Goal: Use online tool/utility: Utilize a website feature to perform a specific function

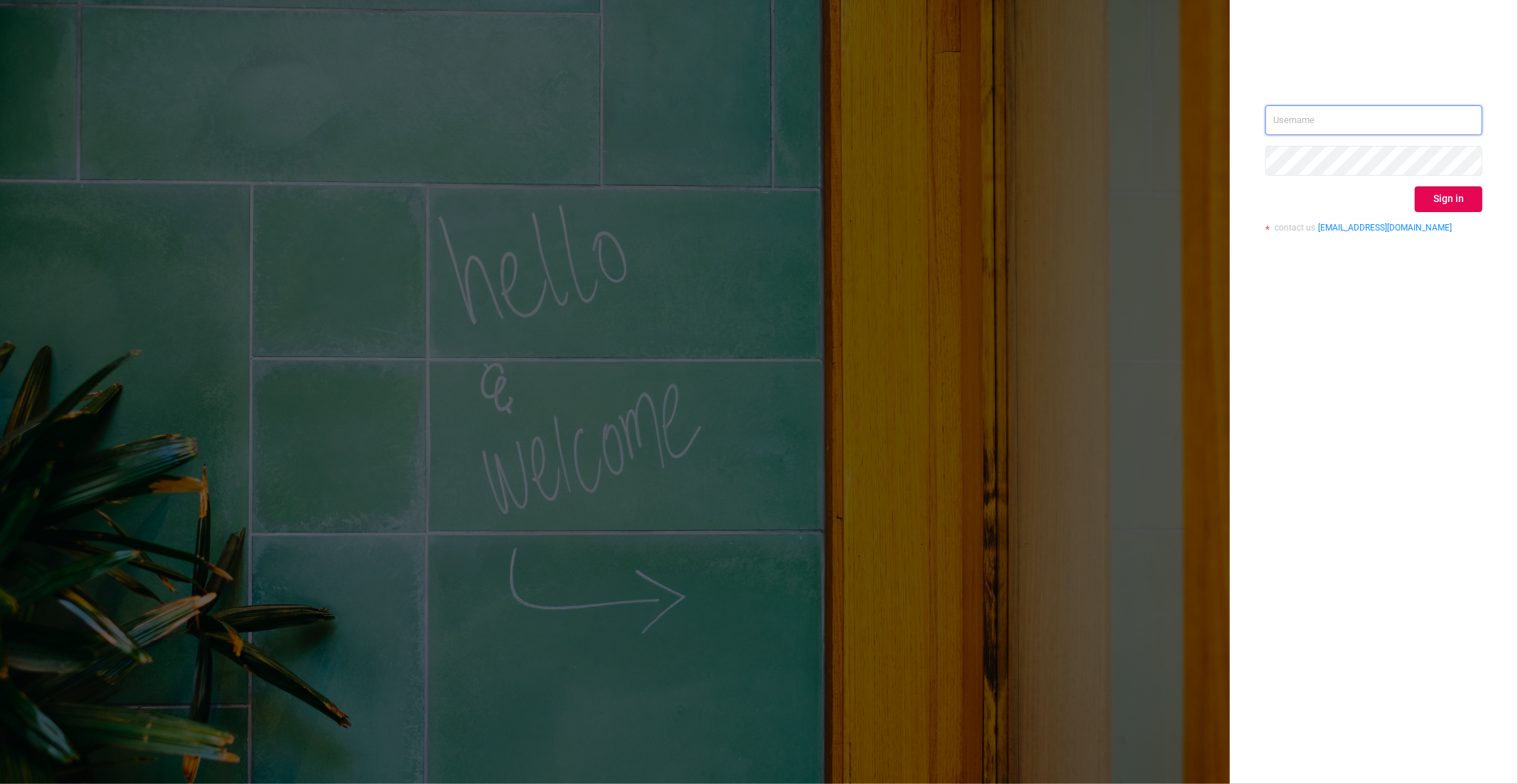
type input "[EMAIL_ADDRESS]"
click at [1442, 175] on div "[EMAIL_ADDRESS] Sign in contact us [EMAIL_ADDRESS][DOMAIN_NAME]" at bounding box center [1373, 174] width 217 height 138
click at [1316, 198] on div "Sign in" at bounding box center [1373, 199] width 217 height 26
click at [1436, 203] on button "Sign in" at bounding box center [1448, 199] width 68 height 26
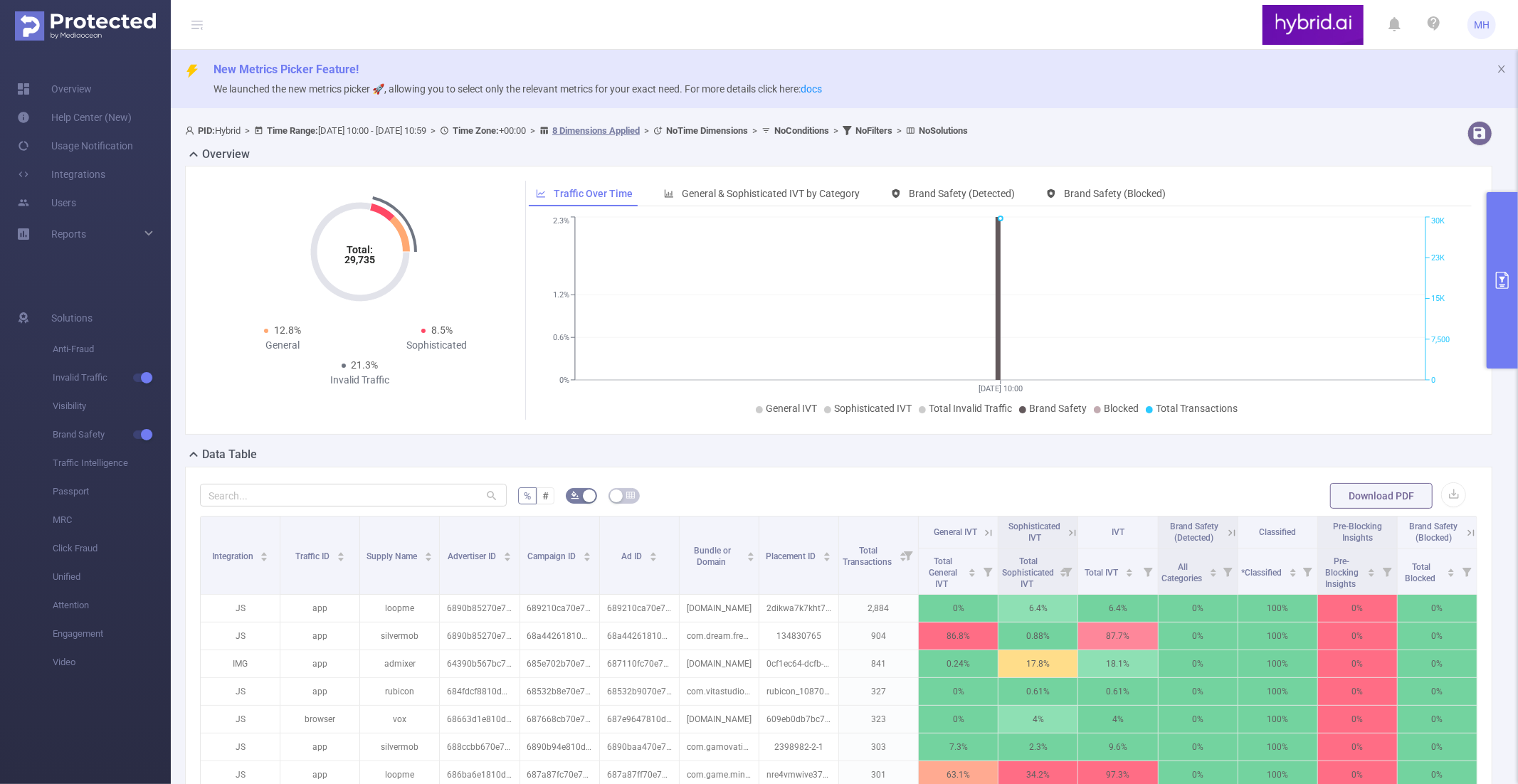
click at [1494, 332] on button "primary" at bounding box center [1502, 280] width 32 height 176
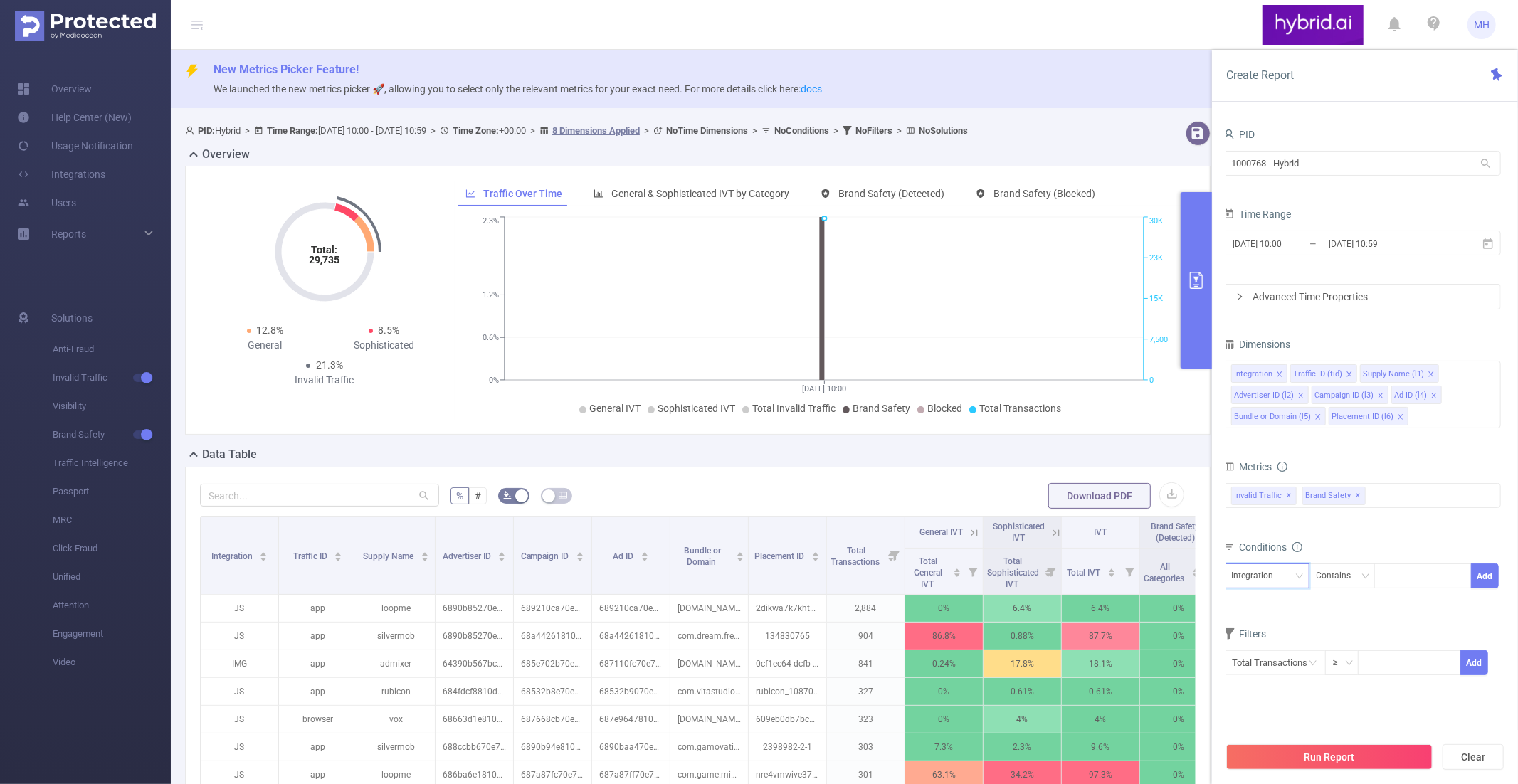
click at [1279, 573] on div "Integration" at bounding box center [1257, 575] width 52 height 23
click at [1274, 680] on li "Advertiser ID (l2)" at bounding box center [1279, 674] width 112 height 23
click at [1396, 577] on div at bounding box center [1423, 575] width 82 height 23
paste input "68664178810d986f587631ee"
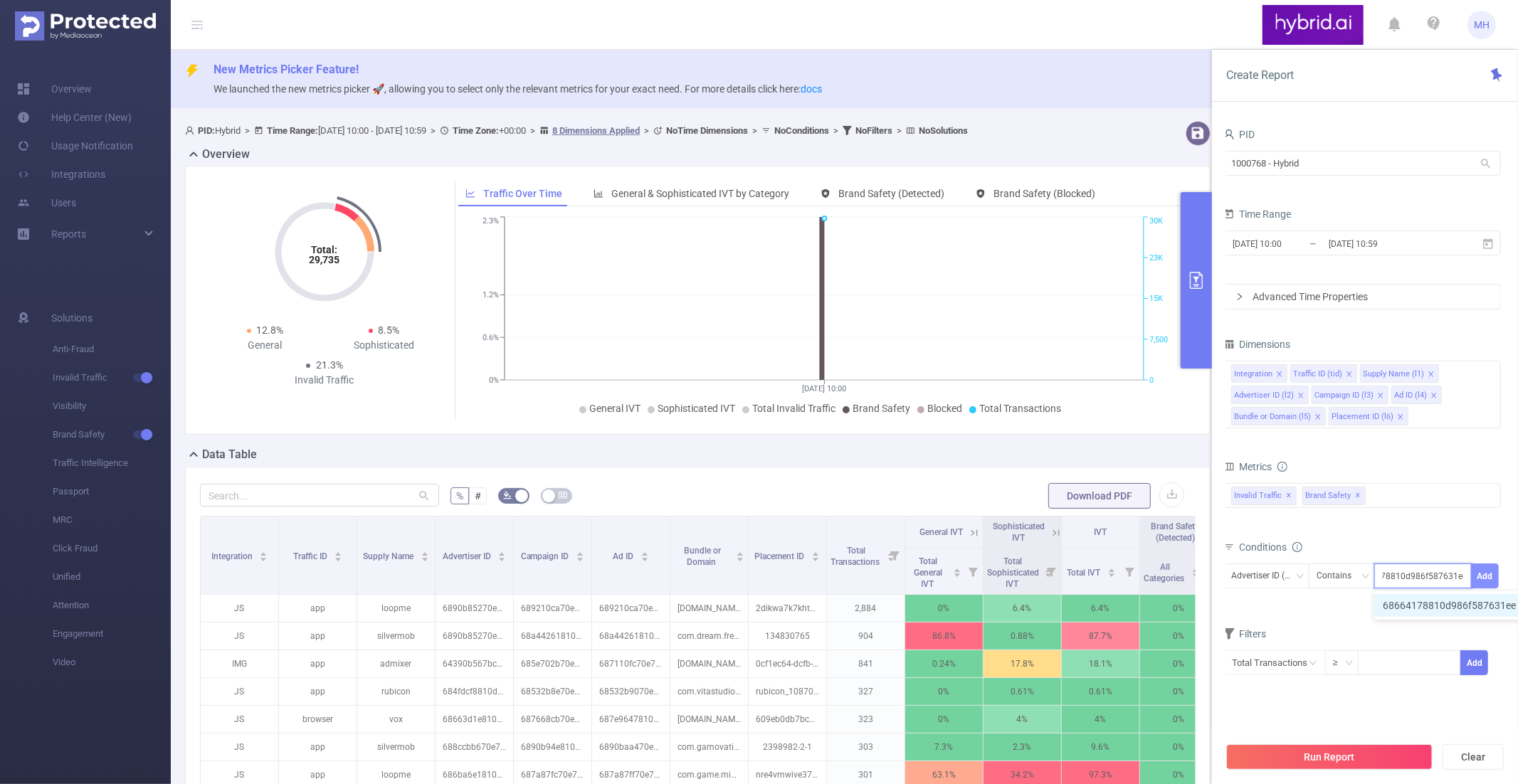
type input "68664178810d986f587631ee"
click at [1483, 578] on button "Add" at bounding box center [1485, 575] width 27 height 25
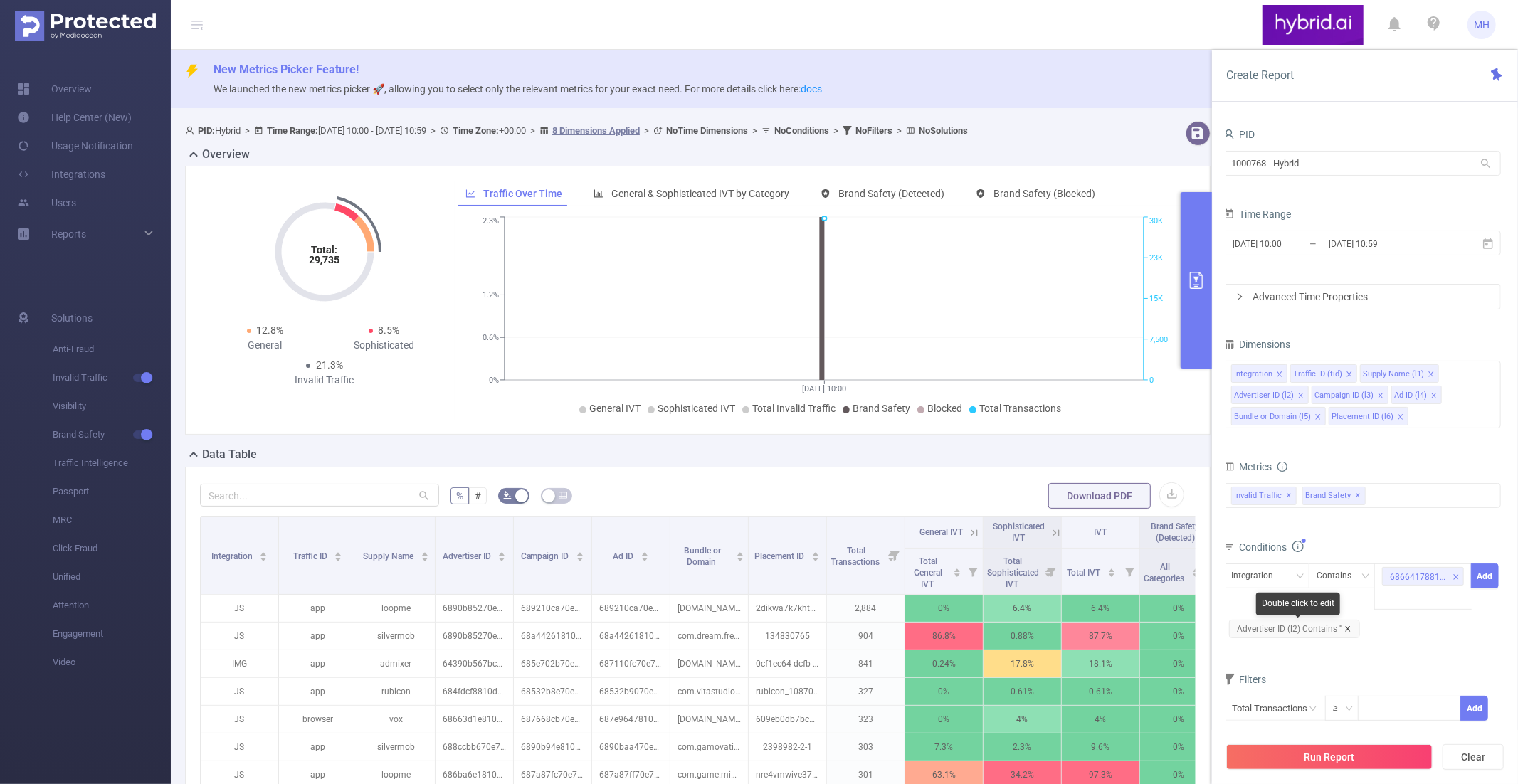
click at [1348, 628] on icon "icon: close" at bounding box center [1348, 628] width 7 height 7
click at [1485, 571] on button "Add" at bounding box center [1485, 575] width 27 height 25
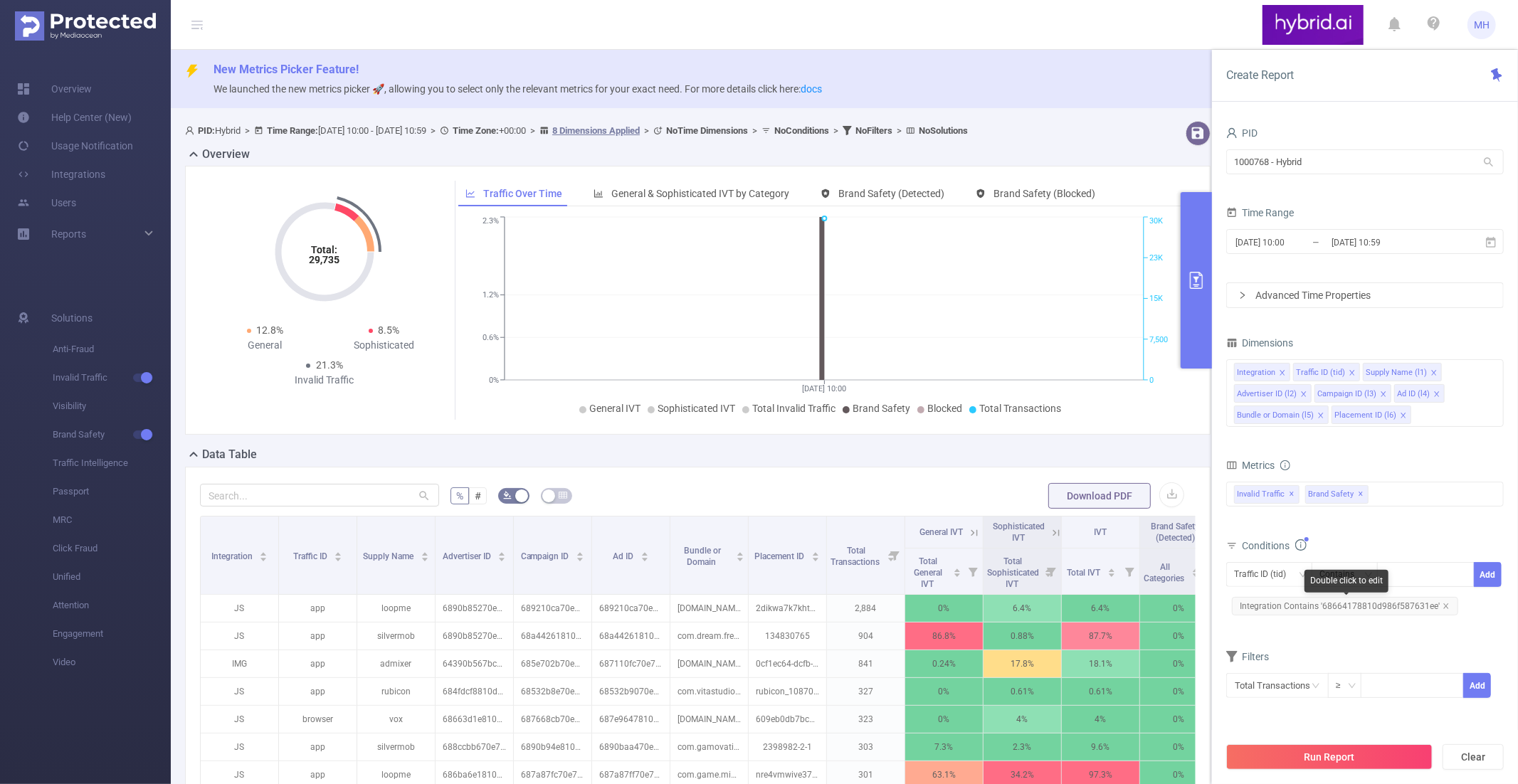
click at [1447, 604] on span "Integration Contains '68664178810d986f587631ee'" at bounding box center [1344, 606] width 226 height 19
click at [1442, 606] on icon "icon: close" at bounding box center [1445, 606] width 7 height 7
click at [1275, 579] on div "Traffic ID (tid)" at bounding box center [1265, 575] width 62 height 23
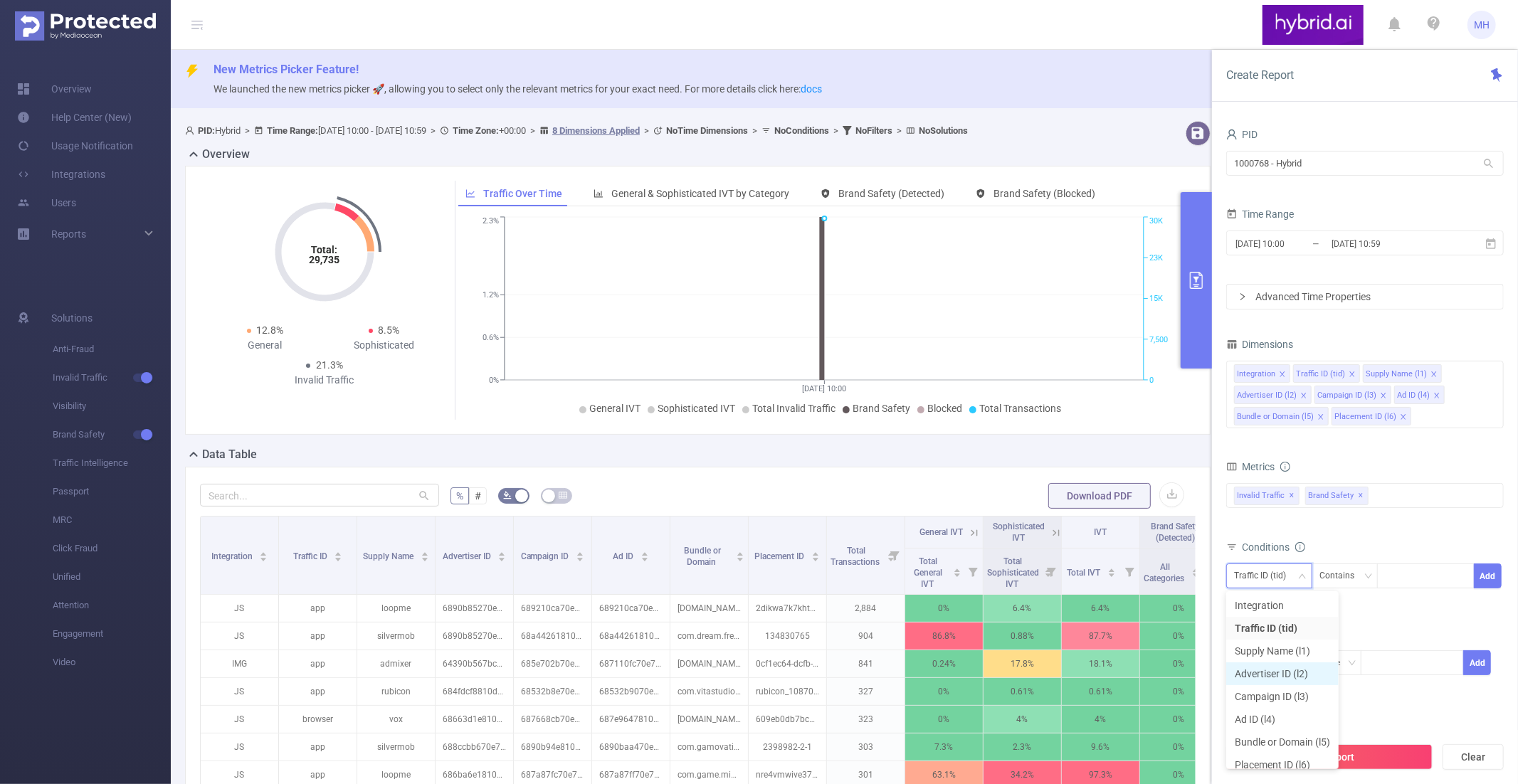
click at [1277, 666] on li "Advertiser ID (l2)" at bounding box center [1282, 674] width 112 height 23
click at [1386, 573] on input at bounding box center [1387, 576] width 6 height 19
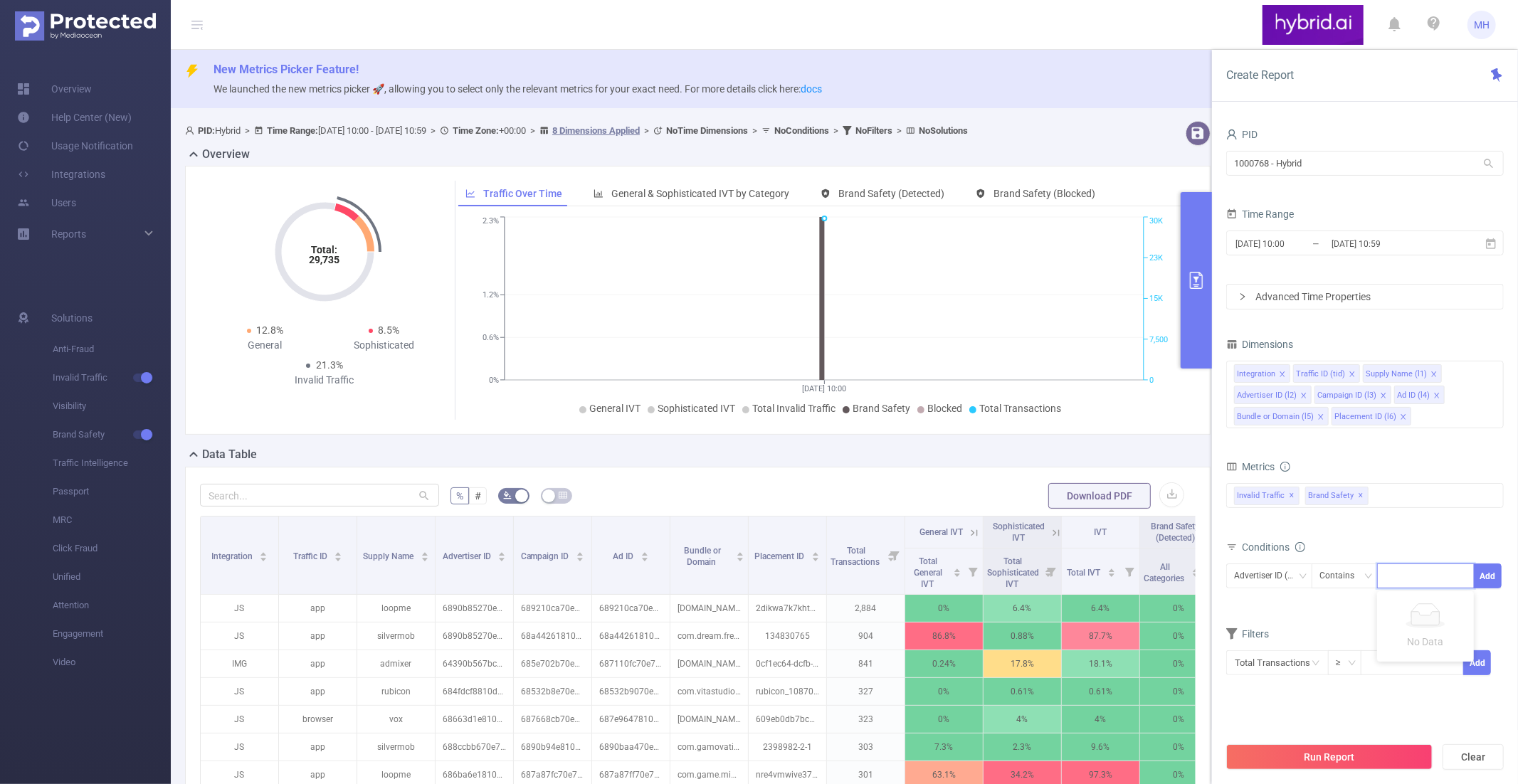
paste input "68664178810d986f587631ee"
type input "68664178810d986f587631ee"
click at [1451, 539] on div "Conditions" at bounding box center [1365, 548] width 277 height 23
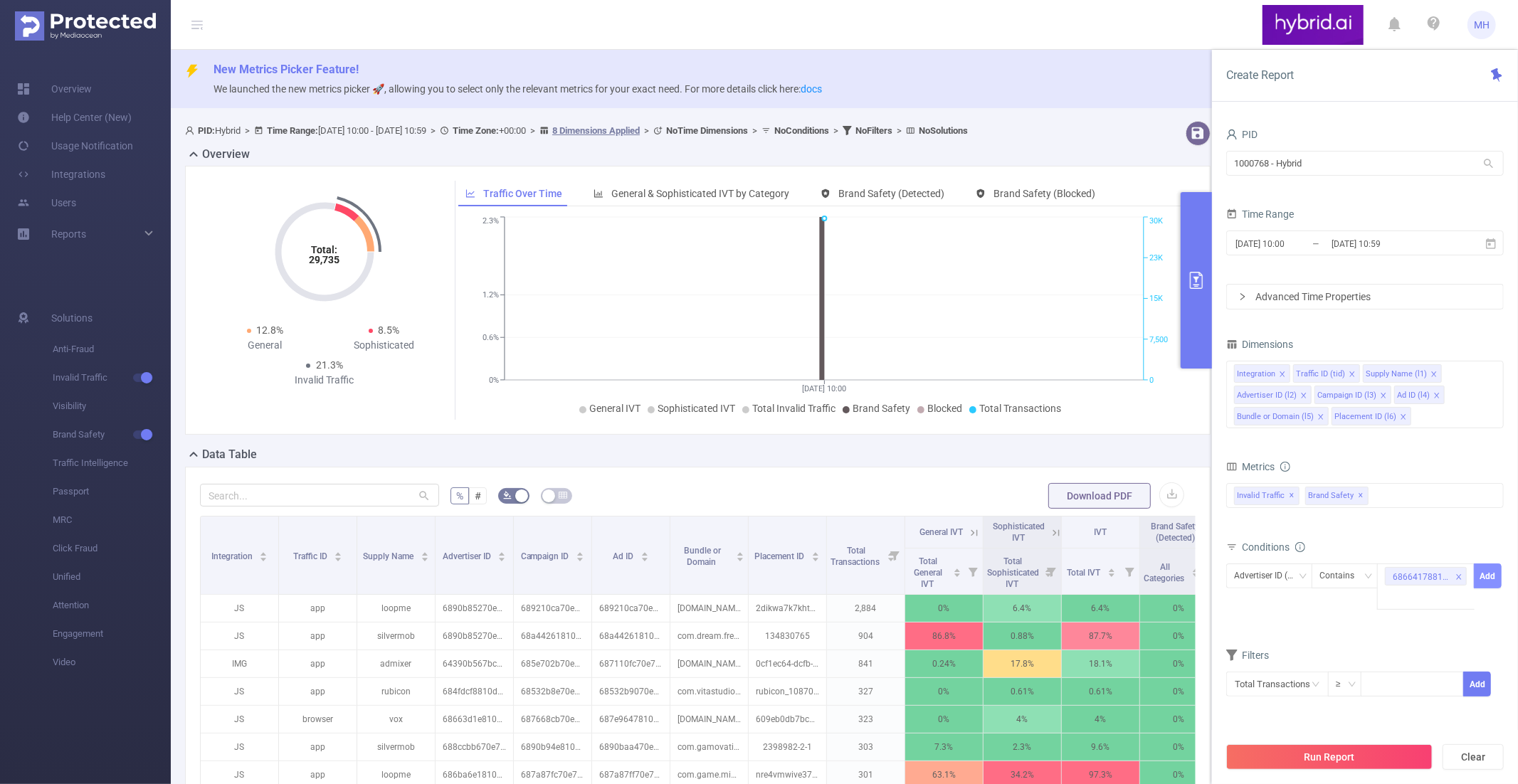
click at [1488, 578] on button "Add" at bounding box center [1487, 575] width 27 height 25
click at [1290, 684] on input "text" at bounding box center [1277, 685] width 103 height 25
click at [1290, 581] on li "Invalid Traffic" at bounding box center [1277, 579] width 103 height 23
click at [1380, 549] on li "General IVT" at bounding box center [1377, 556] width 103 height 23
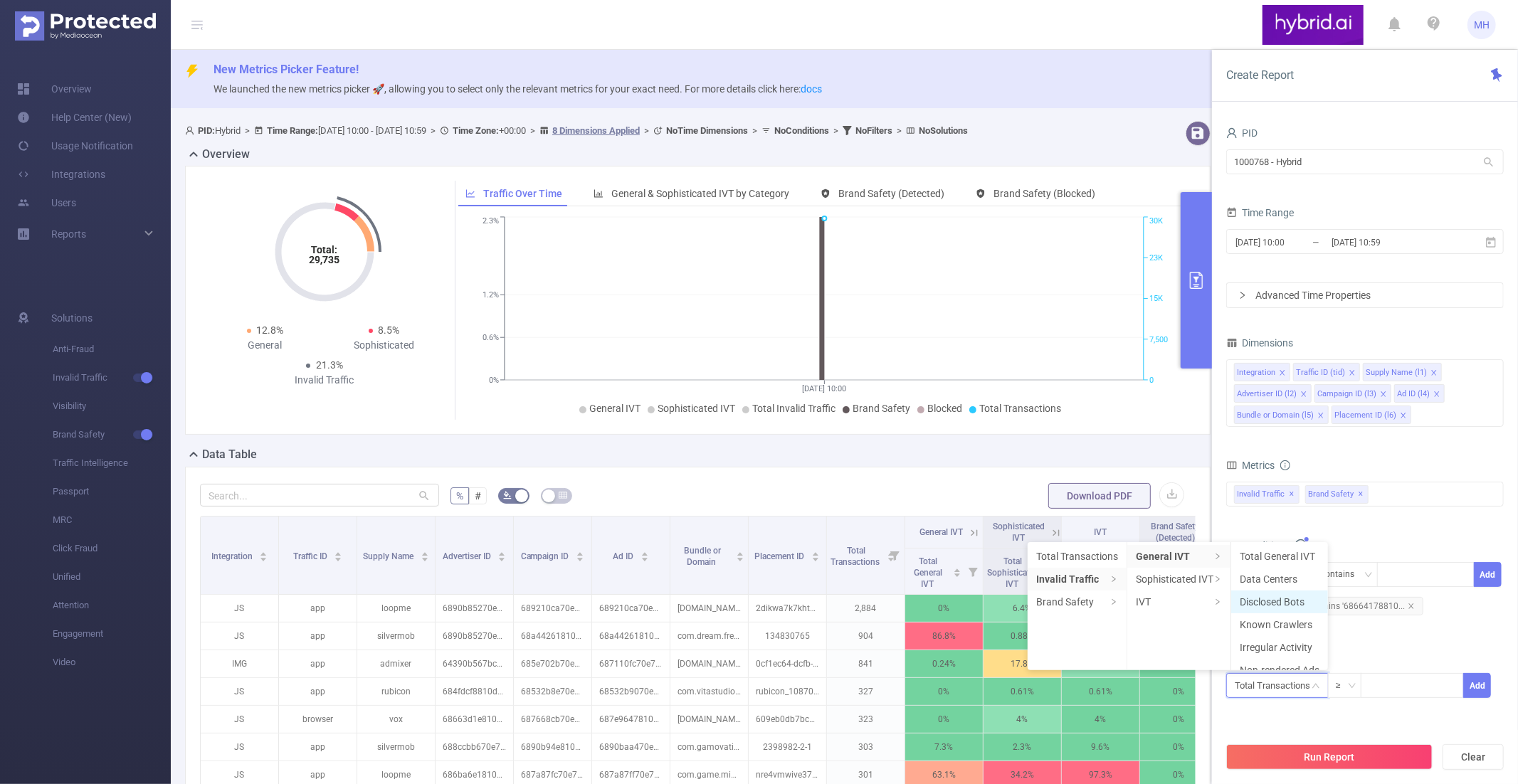
scroll to position [15, 0]
click at [1086, 611] on li "Brand Safety" at bounding box center [1077, 602] width 99 height 23
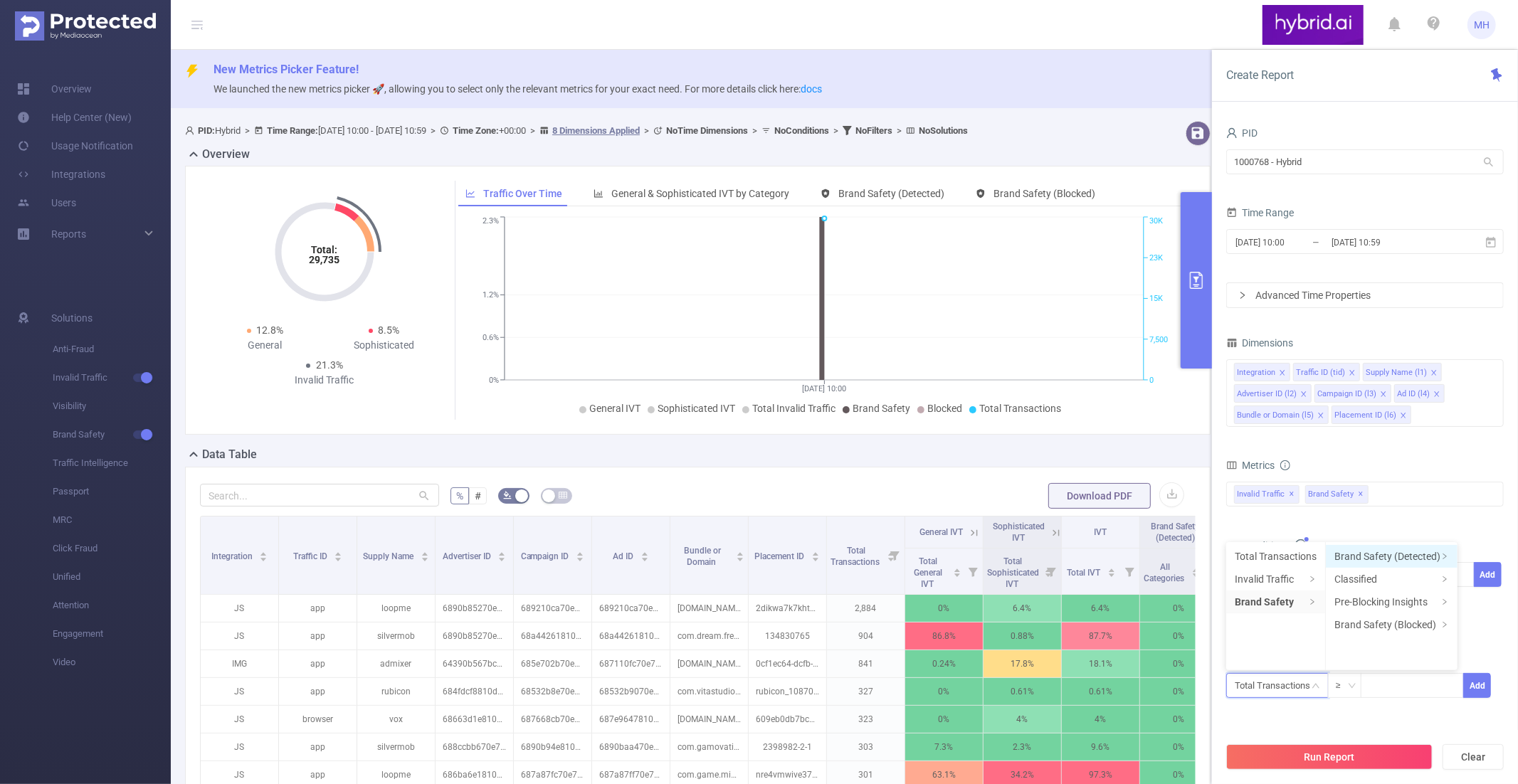
click at [1331, 562] on li "Brand Safety (Detected)" at bounding box center [1391, 556] width 132 height 23
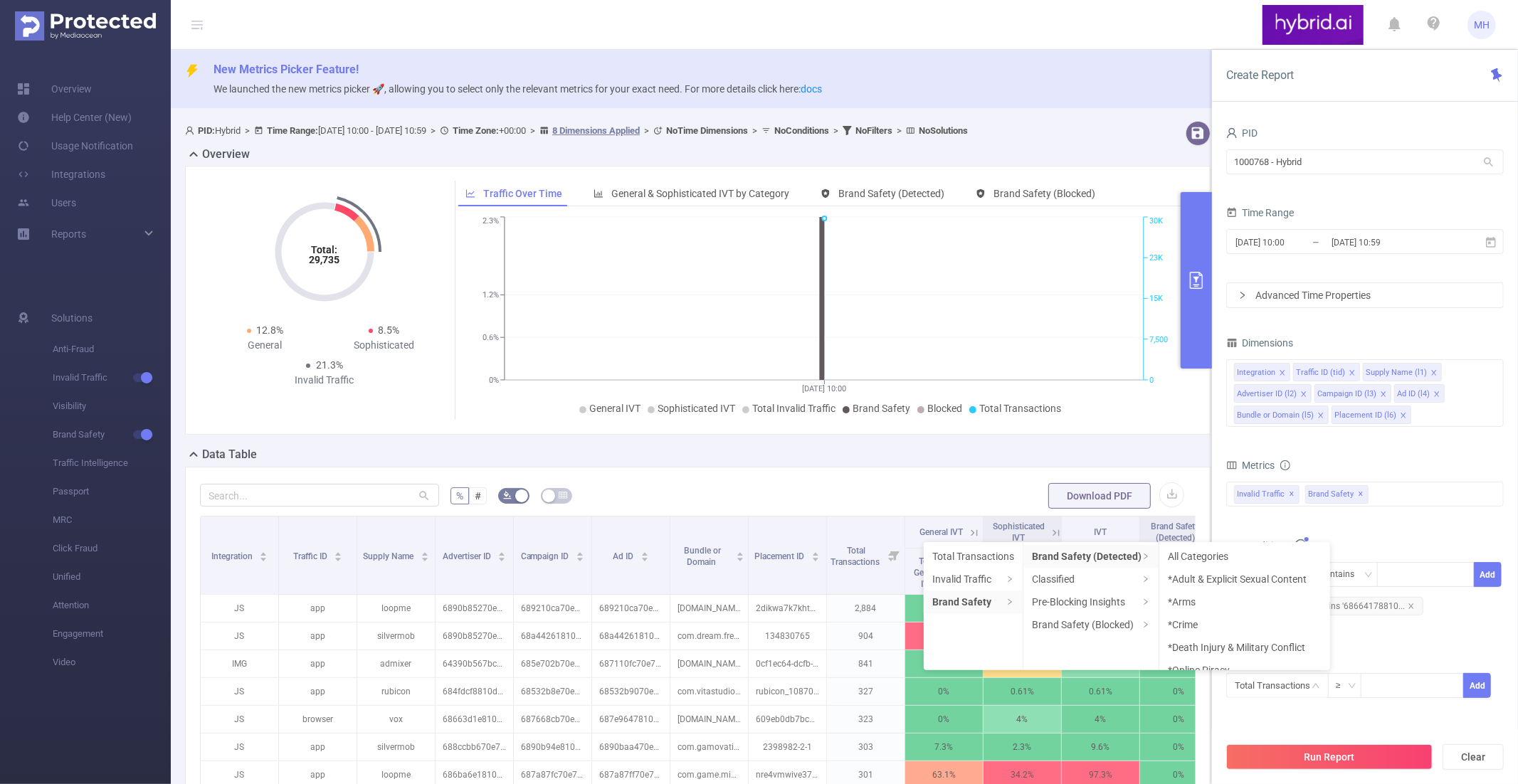
click at [1380, 540] on div "Conditions" at bounding box center [1365, 547] width 277 height 23
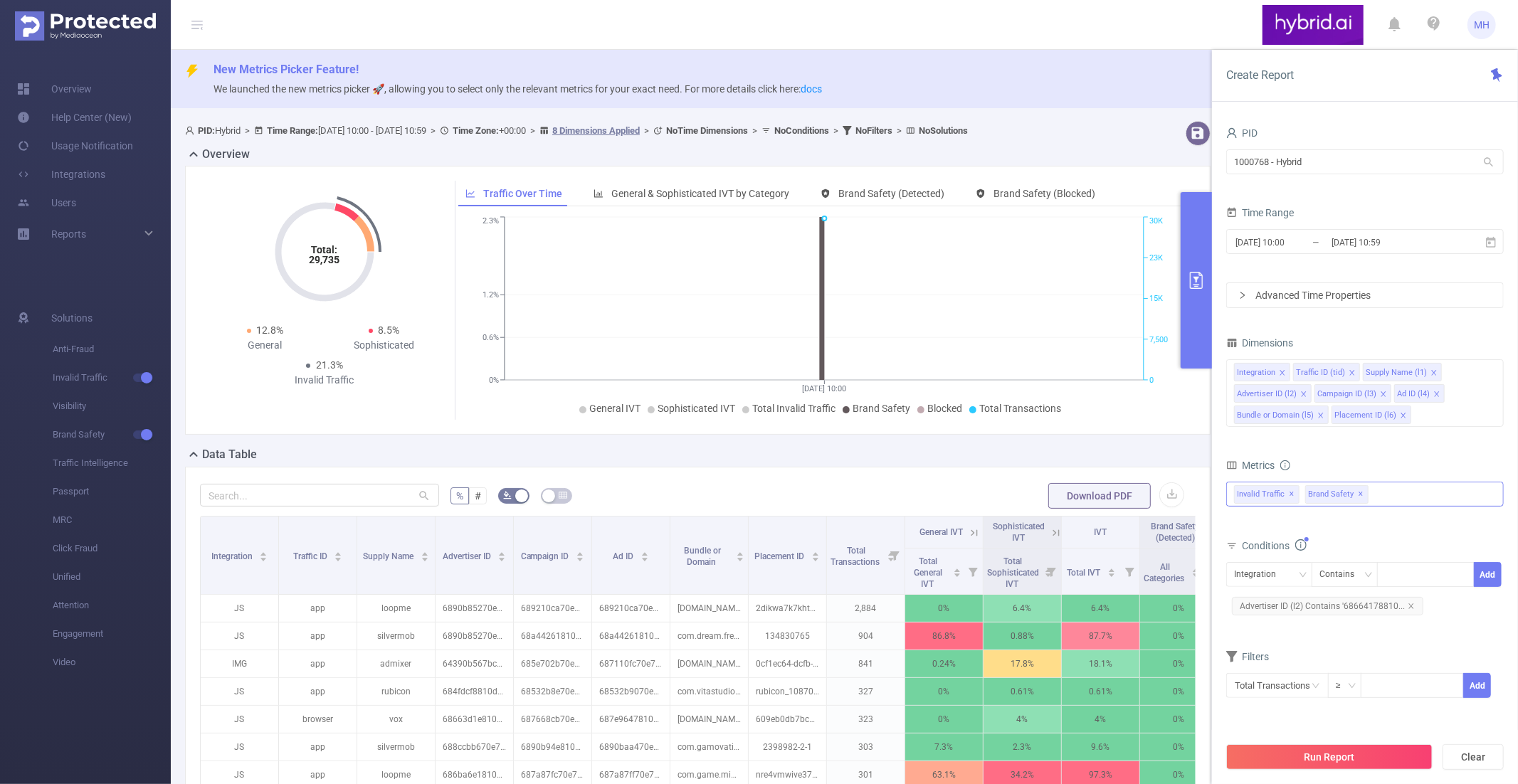
click at [1390, 495] on div "Invalid Traffic ✕ Brand Safety ✕" at bounding box center [1365, 494] width 277 height 25
click at [1254, 495] on span at bounding box center [1249, 500] width 11 height 11
click at [1343, 646] on div "Advertiser ID (l2) Contains '68664178810d986f587631ee'" at bounding box center [1326, 636] width 178 height 34
click at [1295, 686] on input "text" at bounding box center [1277, 685] width 103 height 25
click at [1282, 579] on li "Anti-Fraud" at bounding box center [1277, 579] width 103 height 23
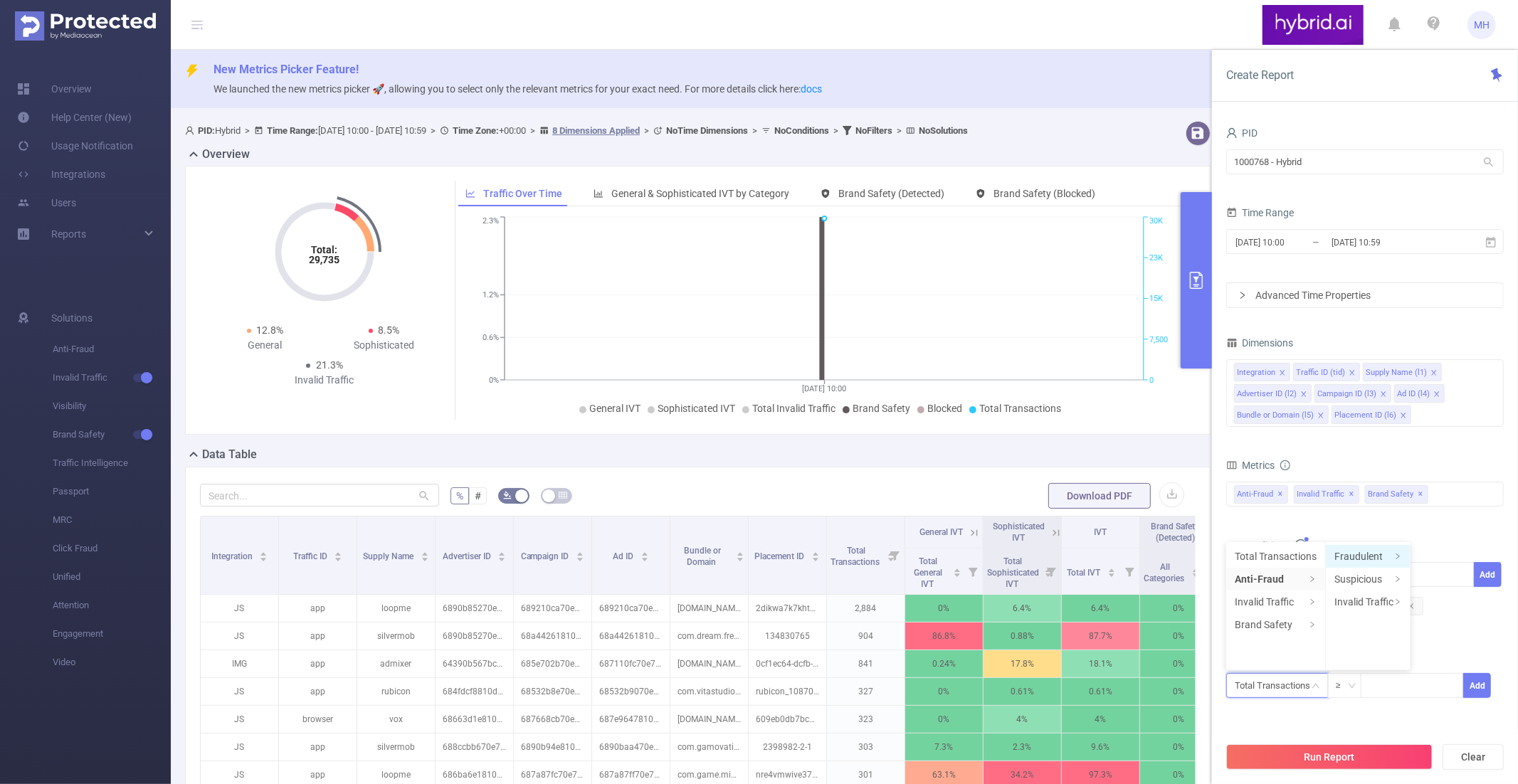
click at [1359, 555] on li "Fraudulent" at bounding box center [1367, 556] width 85 height 23
